Goal: Download file/media

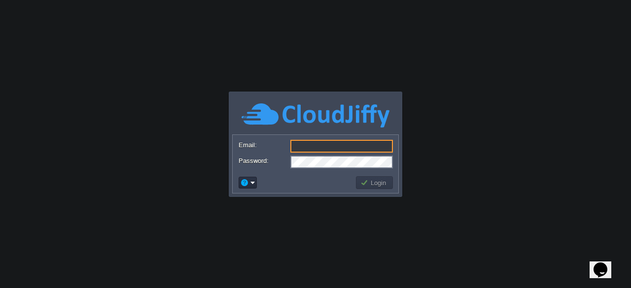
type input "[EMAIL_ADDRESS][DOMAIN_NAME]"
click at [324, 182] on td at bounding box center [295, 183] width 117 height 16
click at [368, 186] on button "Login" at bounding box center [374, 182] width 29 height 9
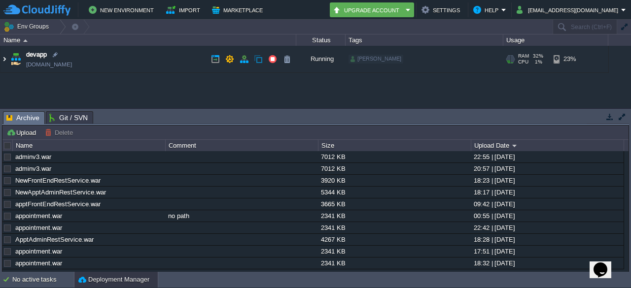
click at [6, 61] on img at bounding box center [4, 59] width 8 height 27
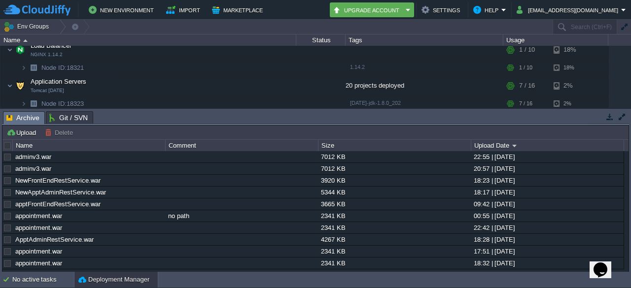
scroll to position [33, 0]
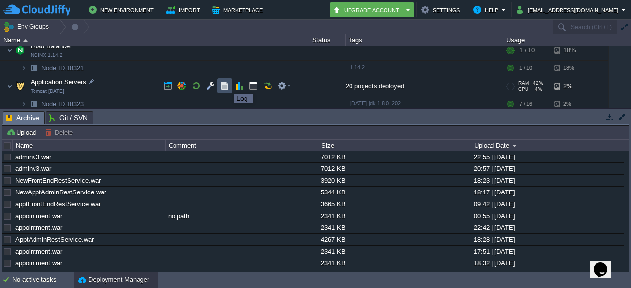
click at [226, 85] on button "button" at bounding box center [224, 85] width 9 height 9
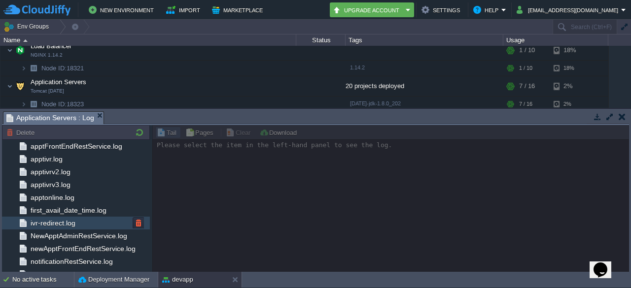
scroll to position [136, 0]
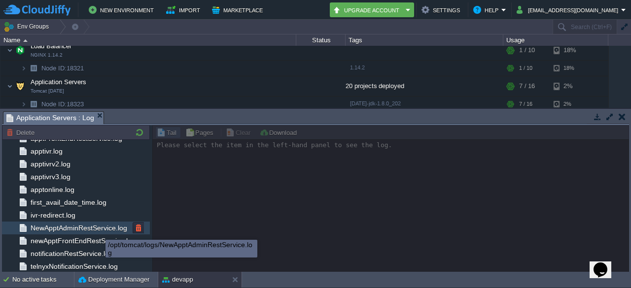
click at [99, 229] on span "NewApptAdminRestService.log" at bounding box center [79, 228] width 100 height 9
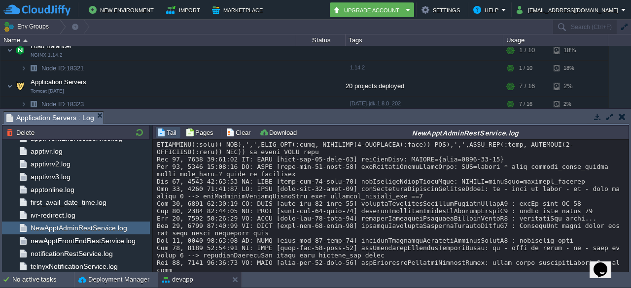
scroll to position [18566, 0]
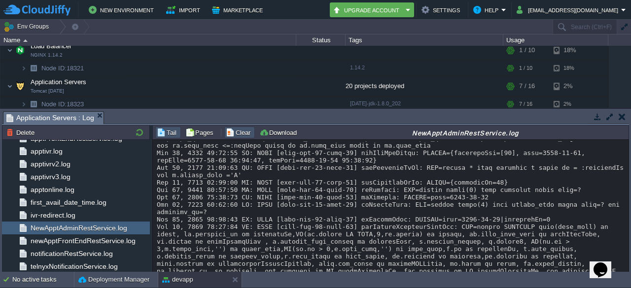
click at [226, 128] on button "Clear" at bounding box center [240, 132] width 28 height 9
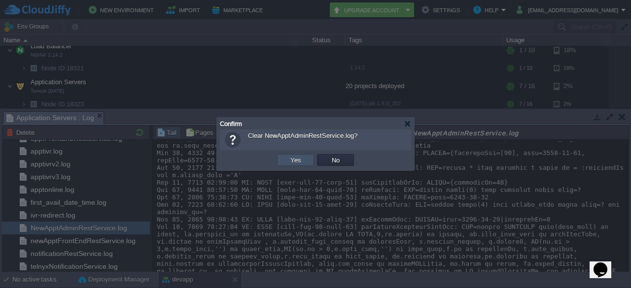
click at [292, 158] on button "Yes" at bounding box center [295, 160] width 17 height 9
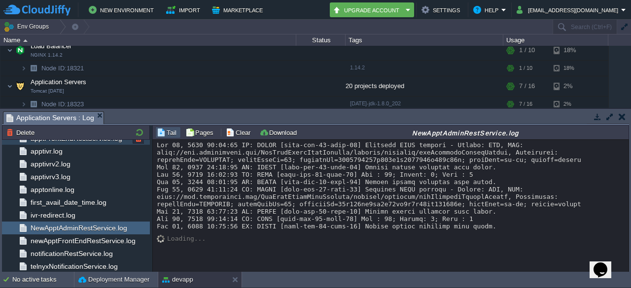
scroll to position [0, 0]
drag, startPoint x: 278, startPoint y: 210, endPoint x: 249, endPoint y: 222, distance: 31.3
click at [249, 222] on div at bounding box center [391, 185] width 469 height 89
click at [241, 135] on button "Clear" at bounding box center [240, 132] width 28 height 9
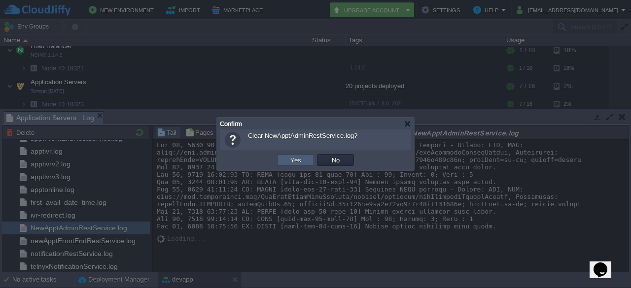
click at [286, 156] on td "Yes" at bounding box center [295, 160] width 37 height 12
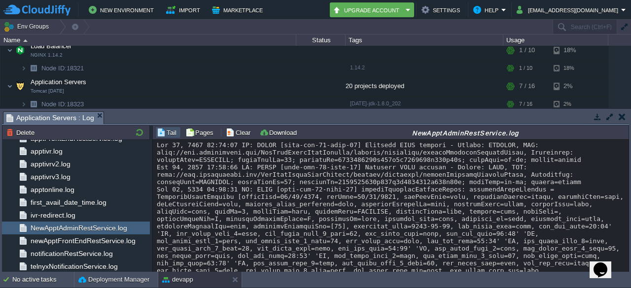
scroll to position [1008, 0]
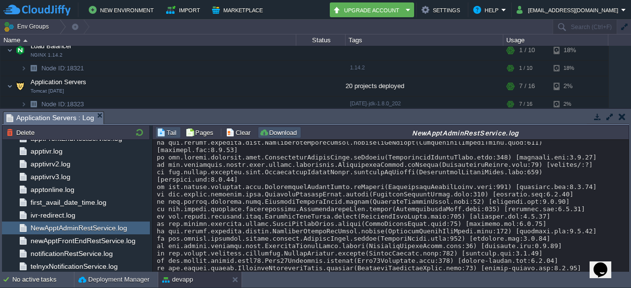
click at [281, 130] on button "Download" at bounding box center [279, 132] width 40 height 9
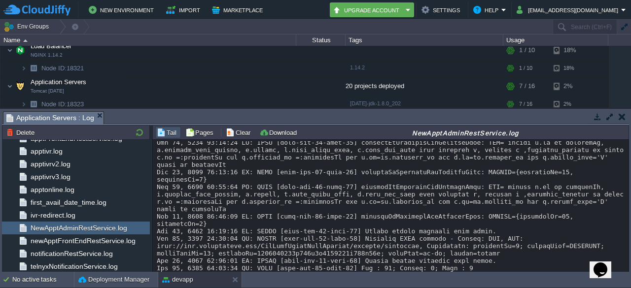
scroll to position [2557, 0]
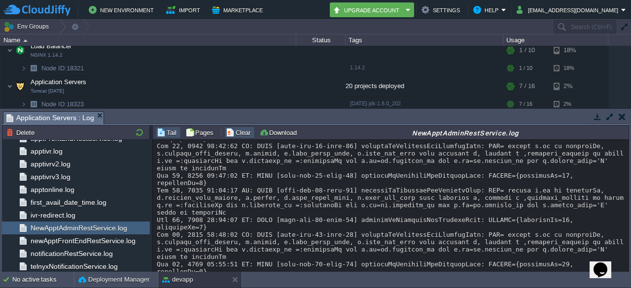
click at [230, 135] on button "Clear" at bounding box center [240, 132] width 28 height 9
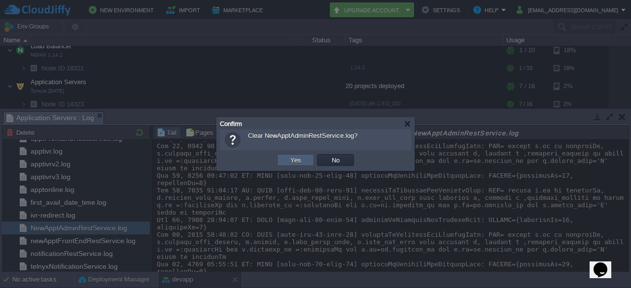
click at [304, 162] on td "Yes" at bounding box center [295, 160] width 37 height 12
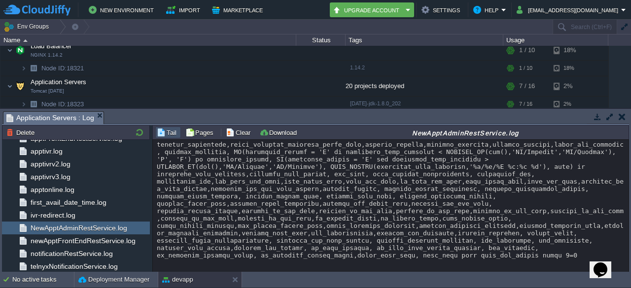
scroll to position [1862, 0]
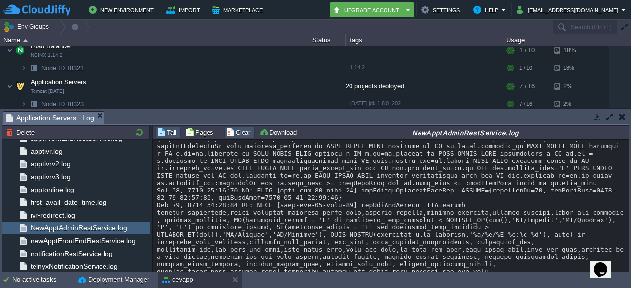
click at [241, 134] on button "Clear" at bounding box center [240, 132] width 28 height 9
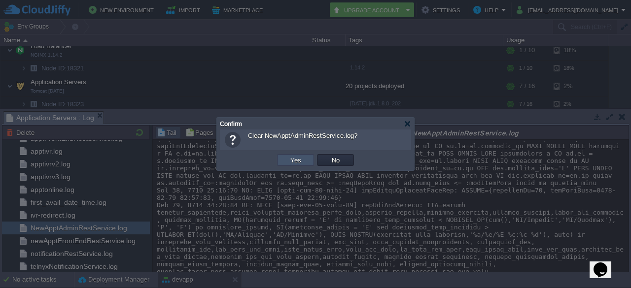
click at [299, 162] on button "Yes" at bounding box center [295, 160] width 17 height 9
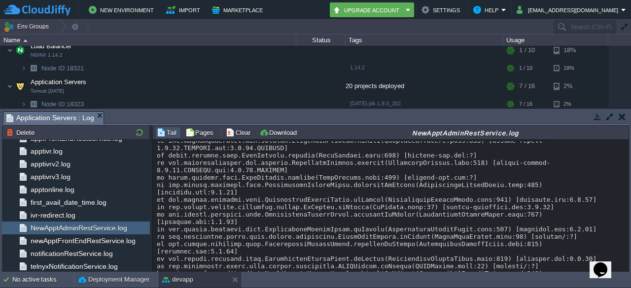
scroll to position [1046, 0]
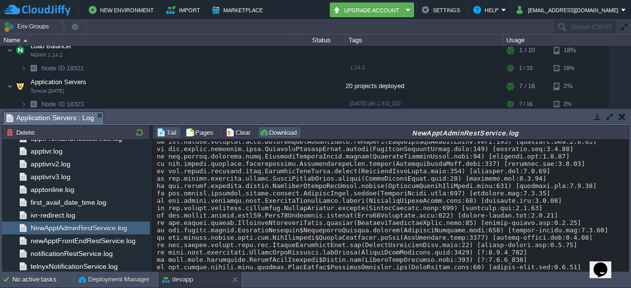
click at [274, 133] on button "Download" at bounding box center [279, 132] width 40 height 9
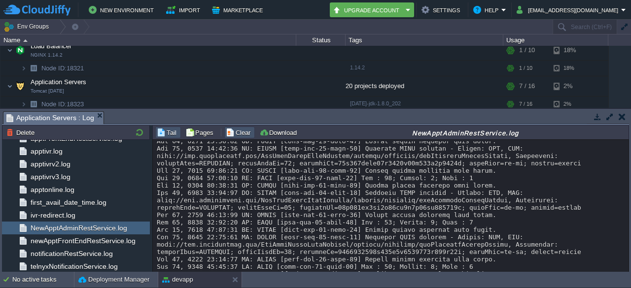
click at [229, 130] on button "Clear" at bounding box center [240, 132] width 28 height 9
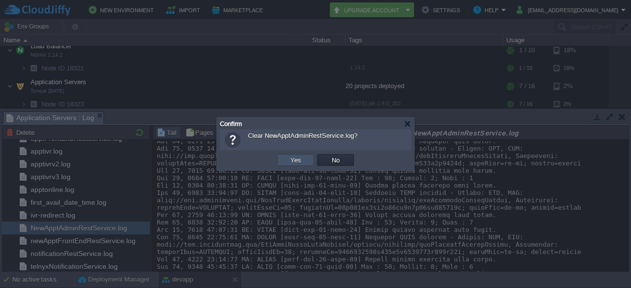
click at [300, 157] on button "Yes" at bounding box center [295, 160] width 17 height 9
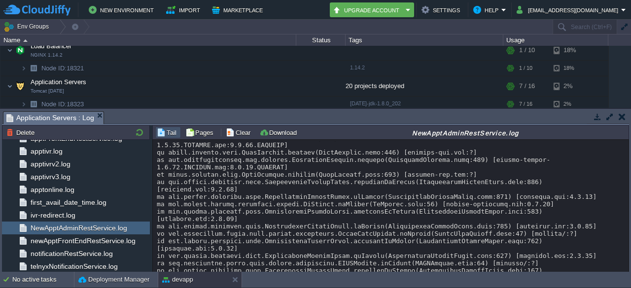
scroll to position [1530, 0]
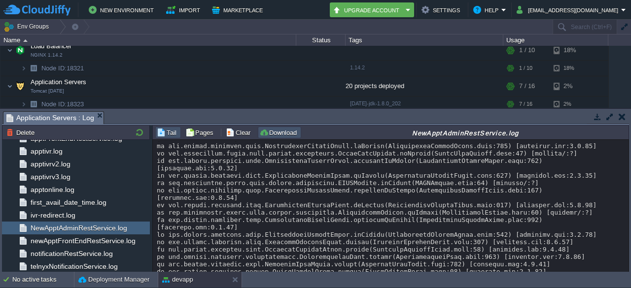
click at [277, 132] on button "Download" at bounding box center [279, 132] width 40 height 9
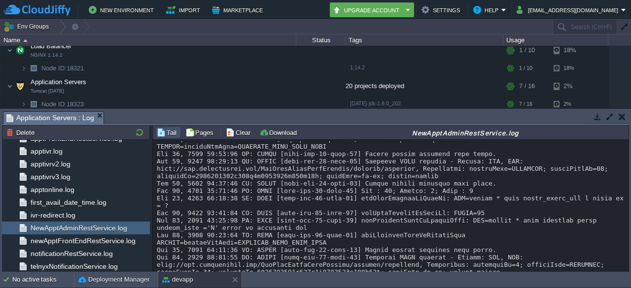
scroll to position [2923, 0]
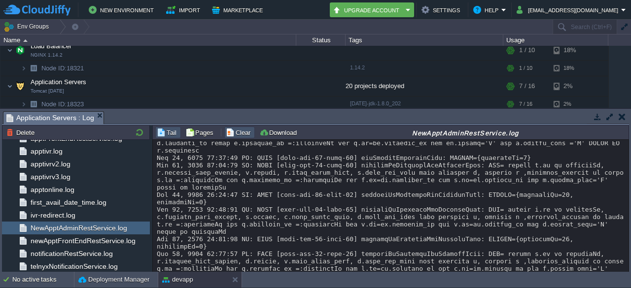
click at [239, 135] on button "Clear" at bounding box center [240, 132] width 28 height 9
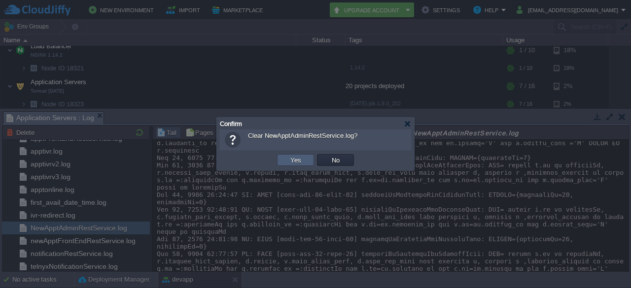
click at [306, 163] on td "Yes" at bounding box center [295, 160] width 37 height 12
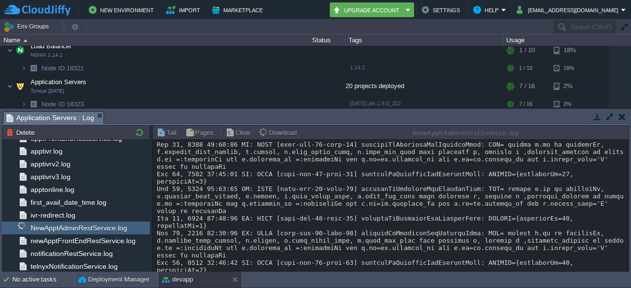
scroll to position [0, 0]
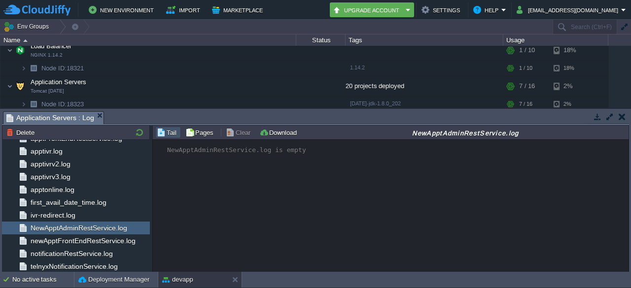
drag, startPoint x: 360, startPoint y: 231, endPoint x: 416, endPoint y: 217, distance: 57.4
click at [416, 217] on div "NewApptAdminRestService.log is empty" at bounding box center [391, 207] width 477 height 134
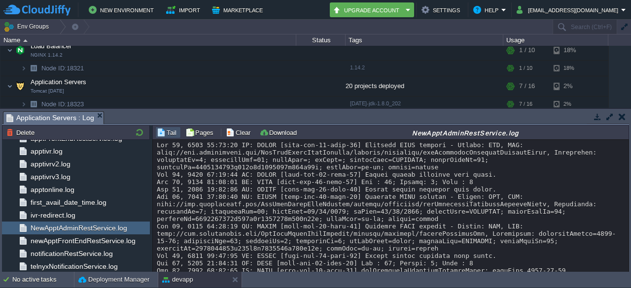
scroll to position [1915, 0]
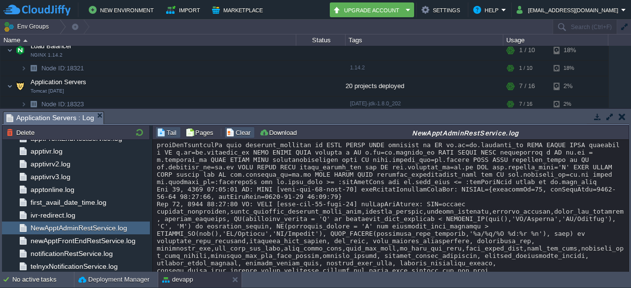
click at [243, 132] on button "Clear" at bounding box center [240, 132] width 28 height 9
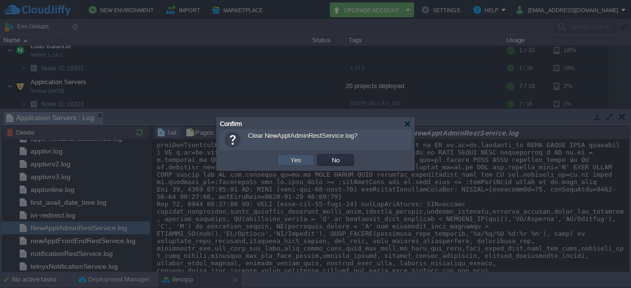
click at [295, 158] on button "Yes" at bounding box center [295, 160] width 17 height 9
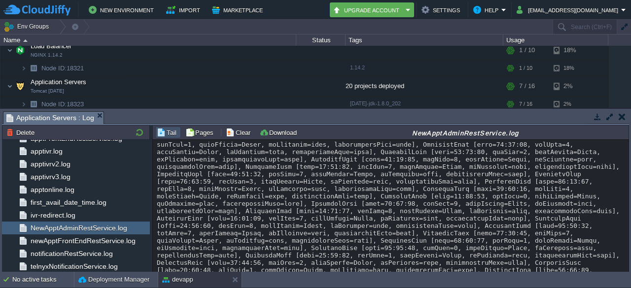
scroll to position [0, 0]
